Goal: Information Seeking & Learning: Learn about a topic

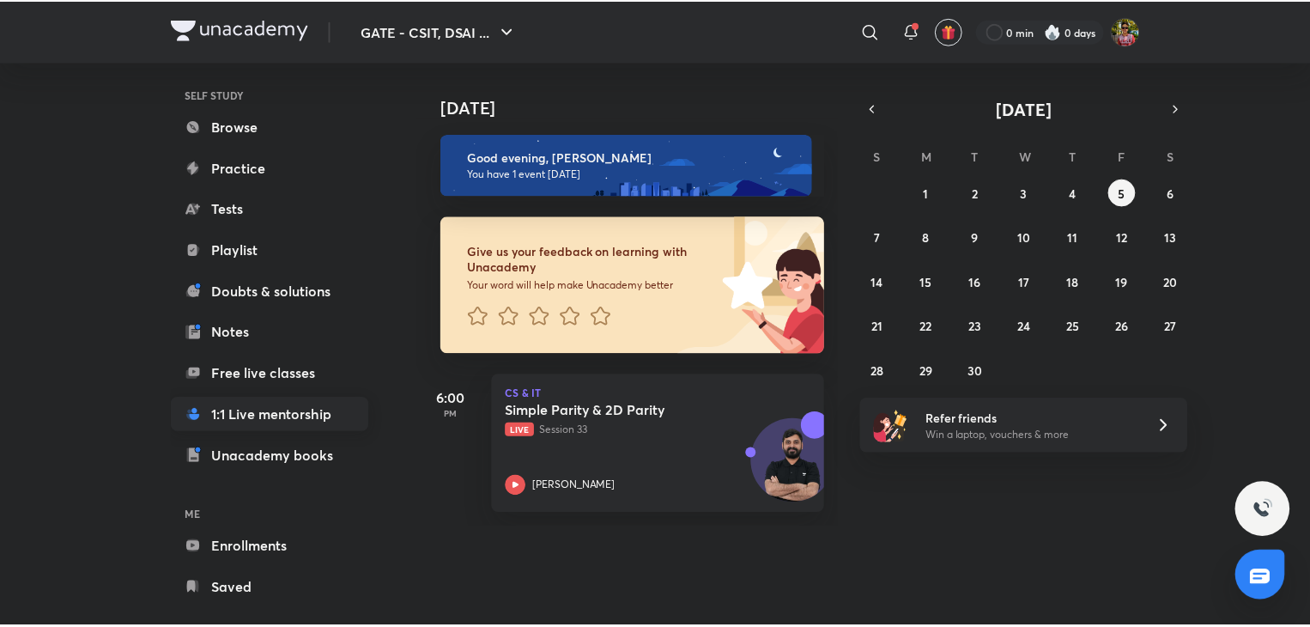
scroll to position [146, 0]
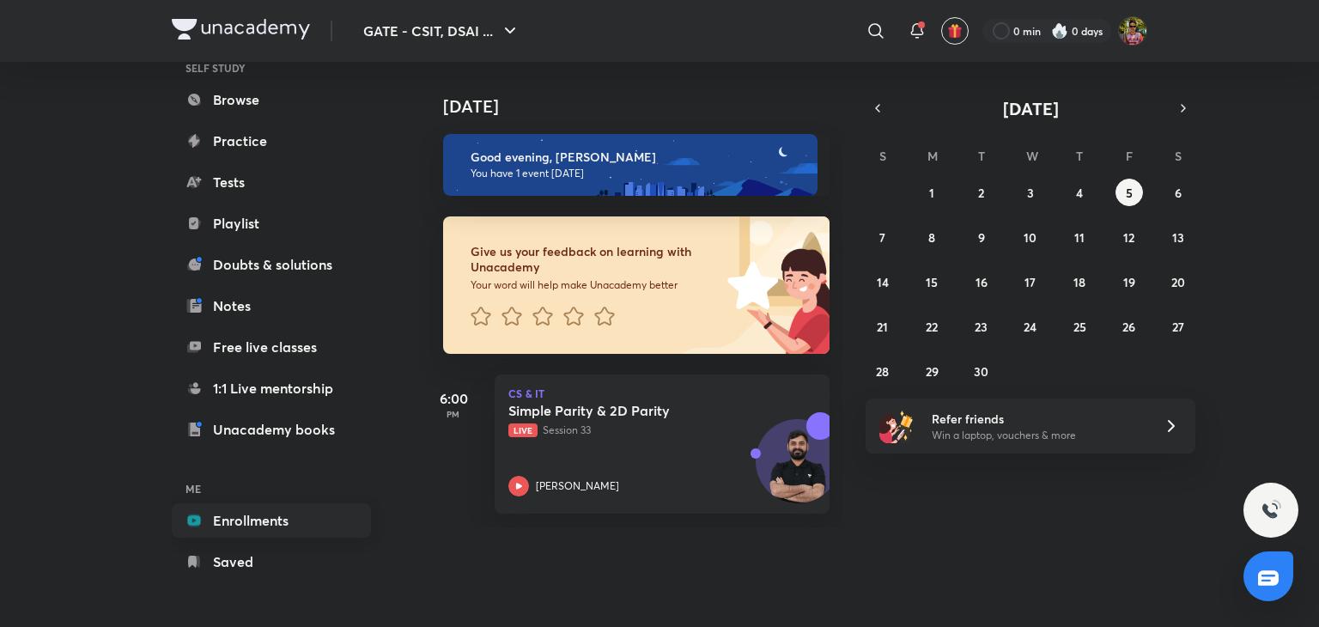
click at [220, 513] on link "Enrollments" at bounding box center [271, 520] width 199 height 34
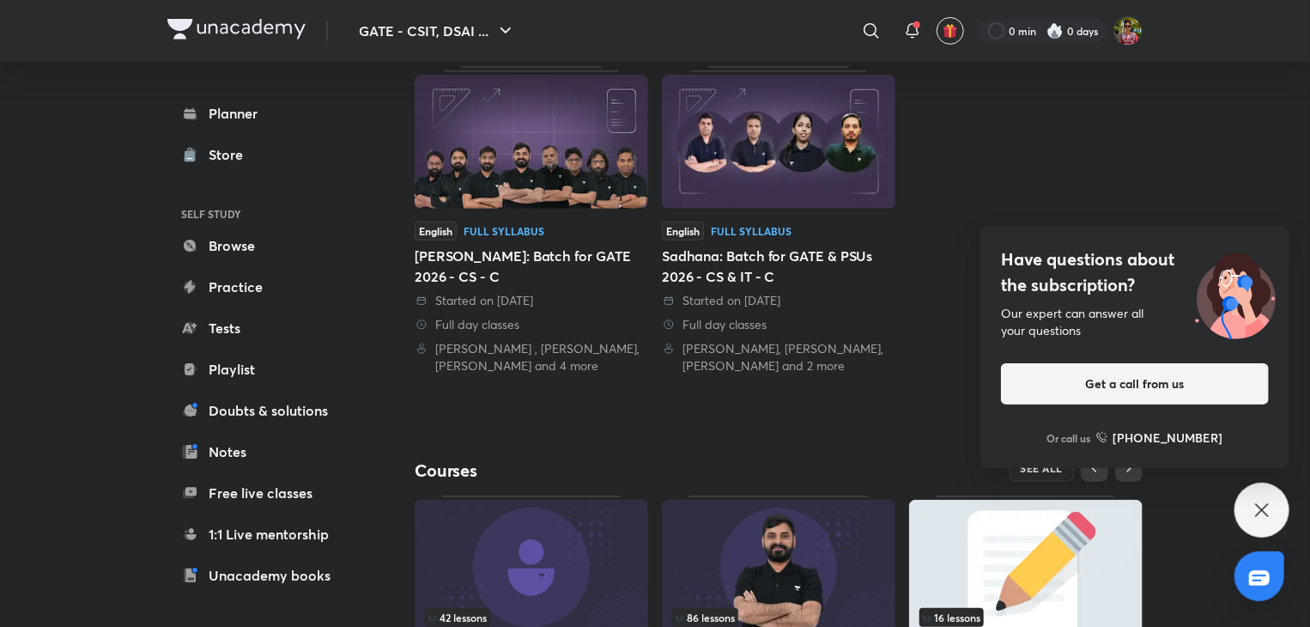
scroll to position [573, 0]
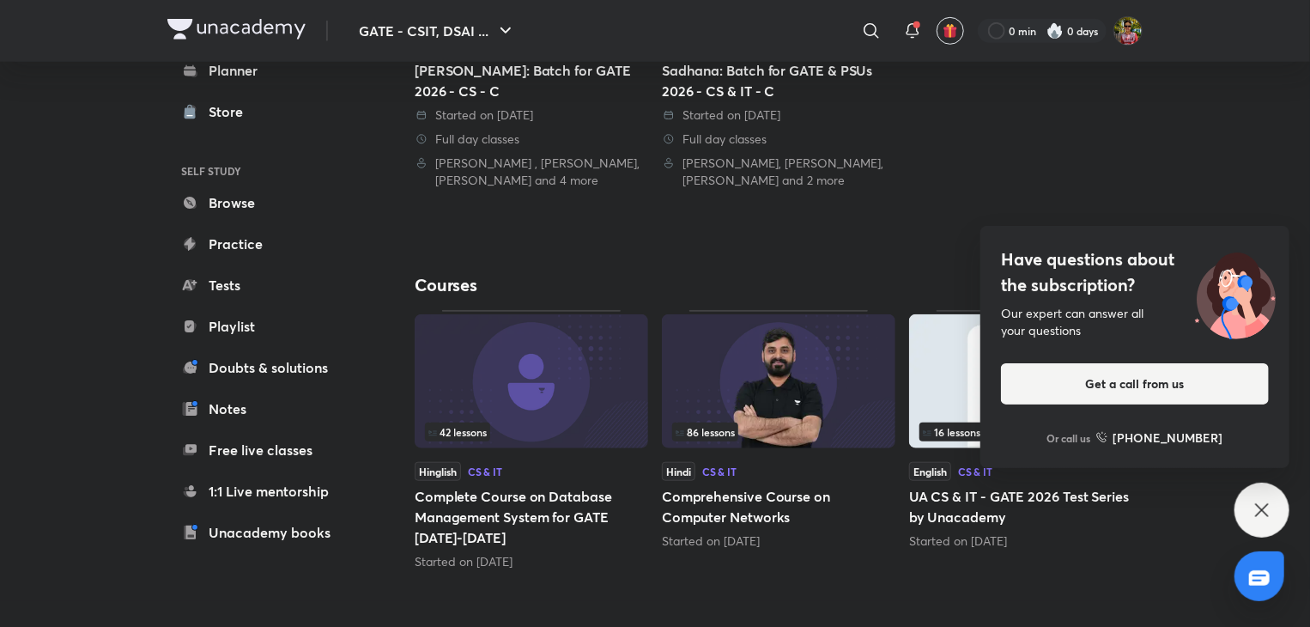
click at [1265, 512] on icon at bounding box center [1262, 510] width 21 height 21
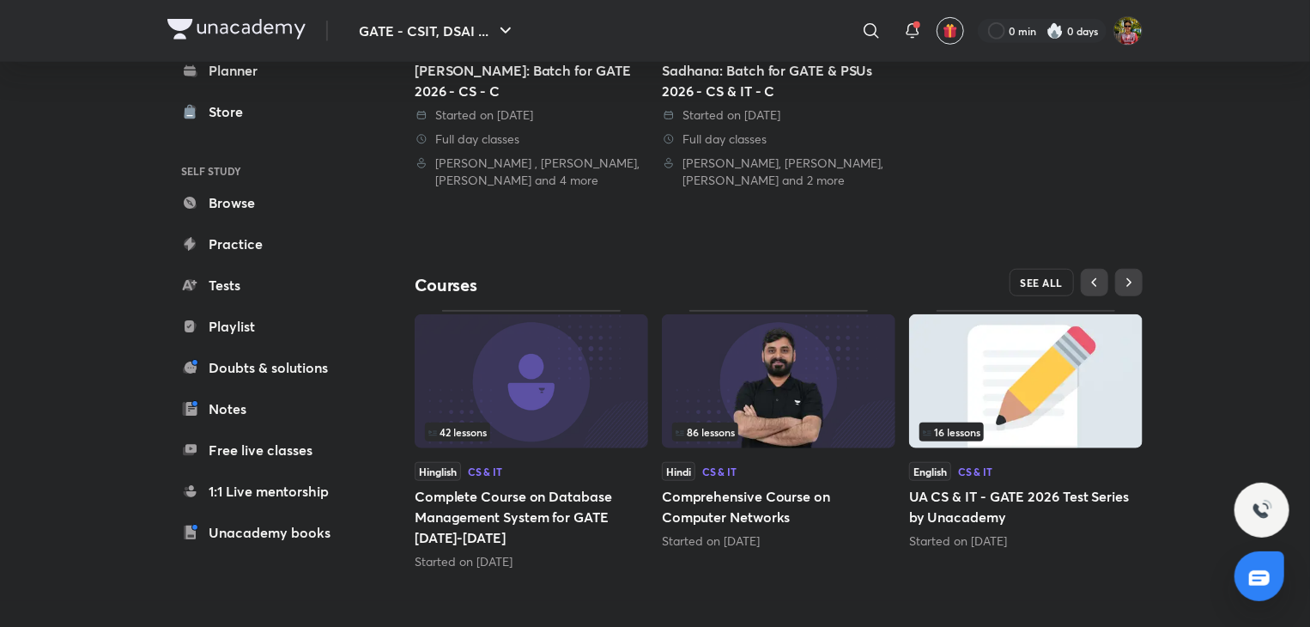
click at [1050, 276] on span "SEE ALL" at bounding box center [1042, 282] width 43 height 12
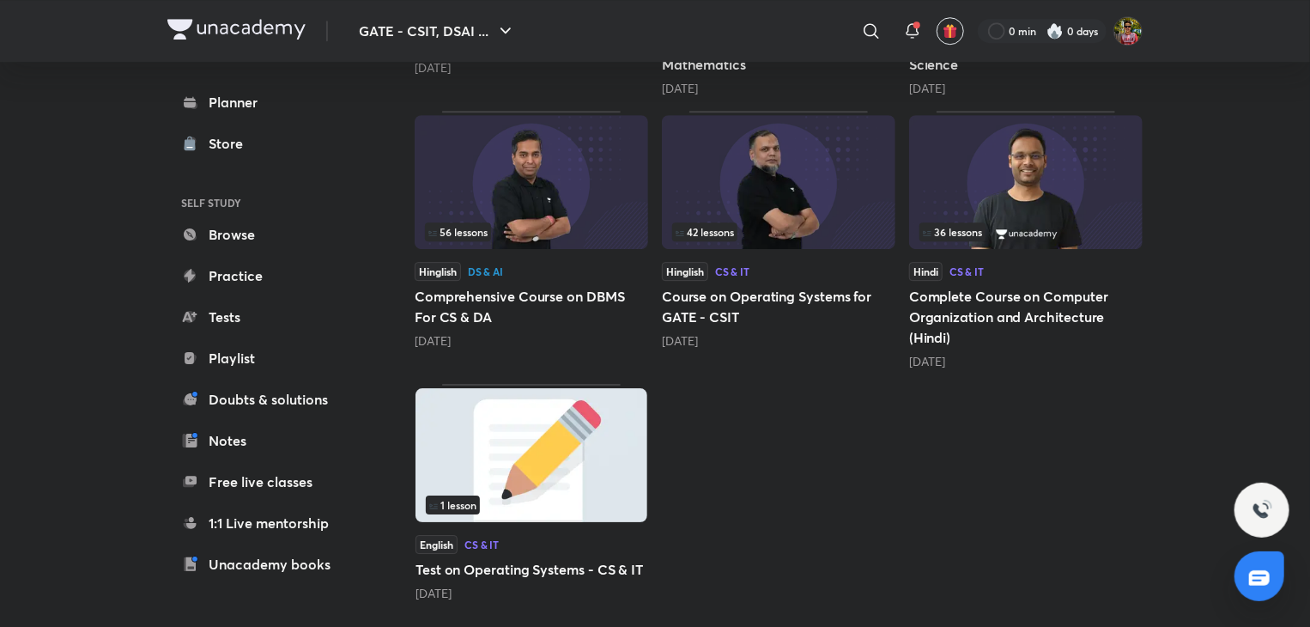
scroll to position [2404, 0]
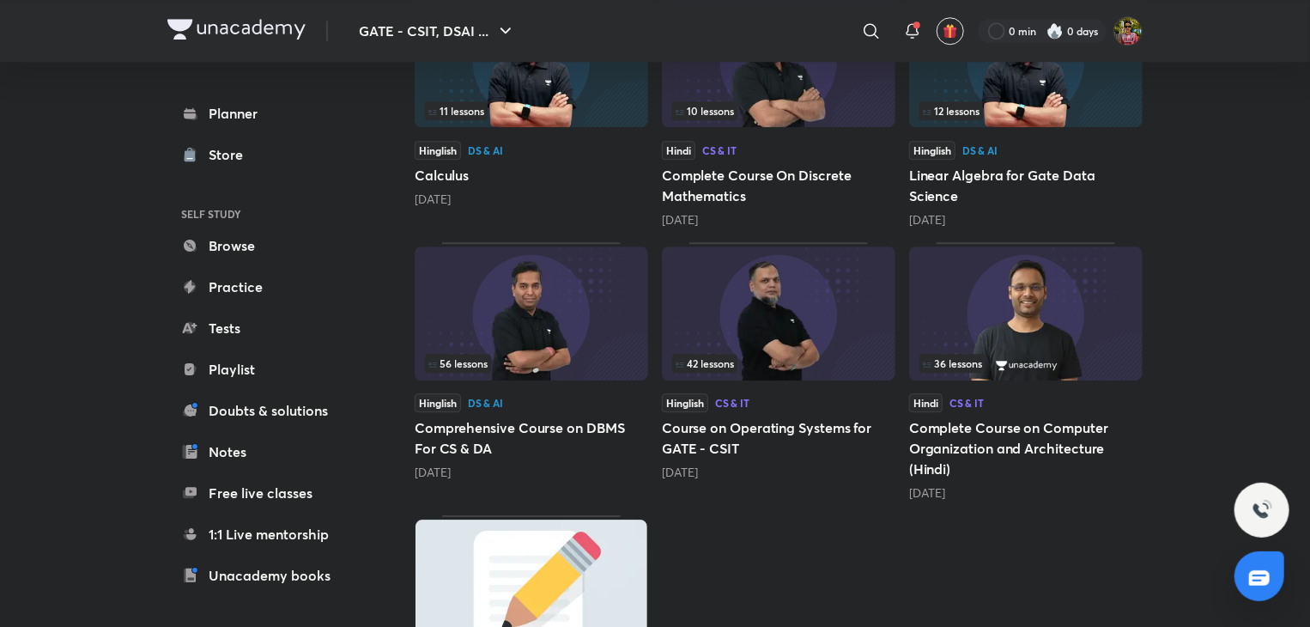
click at [494, 403] on div "Hinglish DS & AI" at bounding box center [532, 402] width 234 height 19
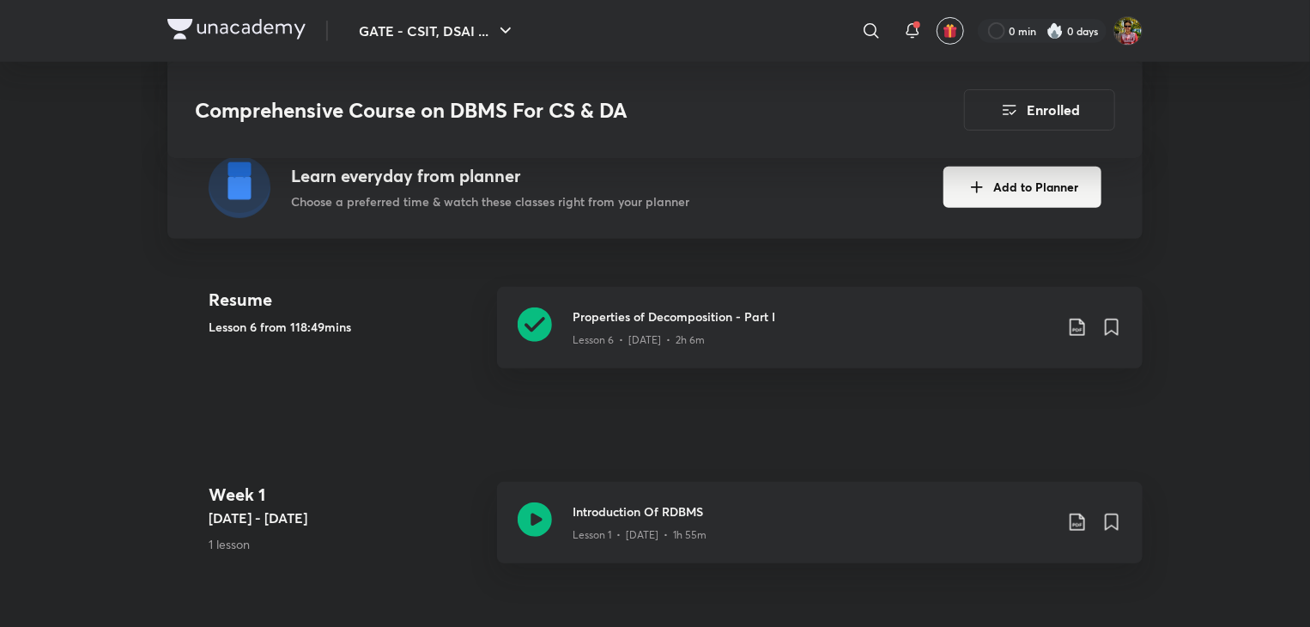
scroll to position [391, 0]
click at [616, 307] on h3 "Properties of Decomposition - Part I" at bounding box center [813, 315] width 481 height 18
